Goal: Task Accomplishment & Management: Manage account settings

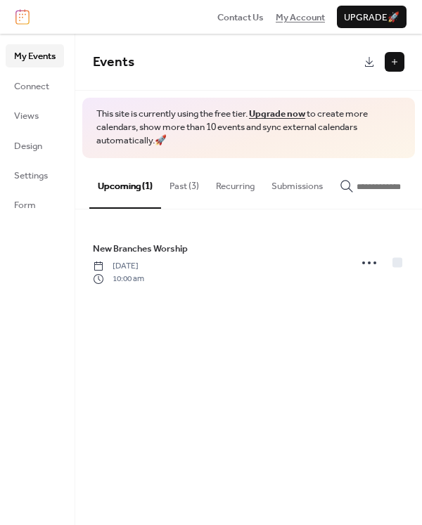
click at [294, 18] on span "My Account" at bounding box center [299, 18] width 49 height 14
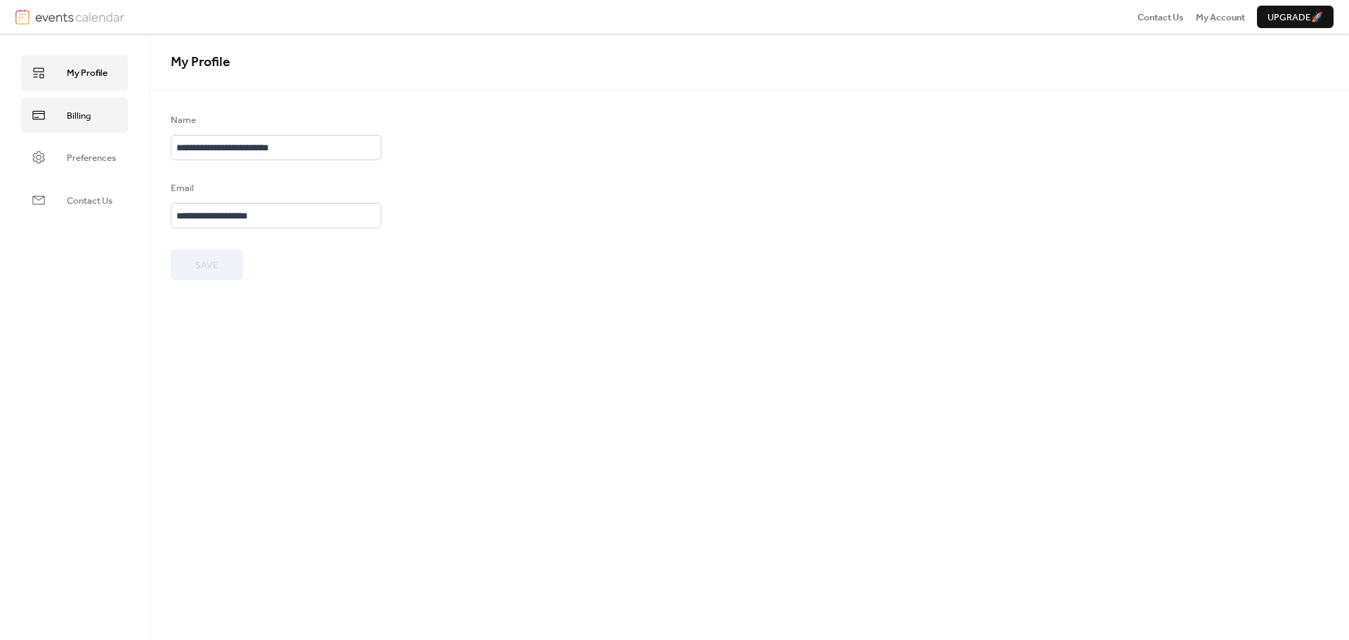
click at [75, 109] on span "Billing" at bounding box center [79, 116] width 24 height 14
click at [85, 80] on span "My Profile" at bounding box center [87, 73] width 41 height 14
click at [1284, 18] on span "Upgrade 🚀" at bounding box center [1295, 18] width 56 height 14
